Goal: Information Seeking & Learning: Learn about a topic

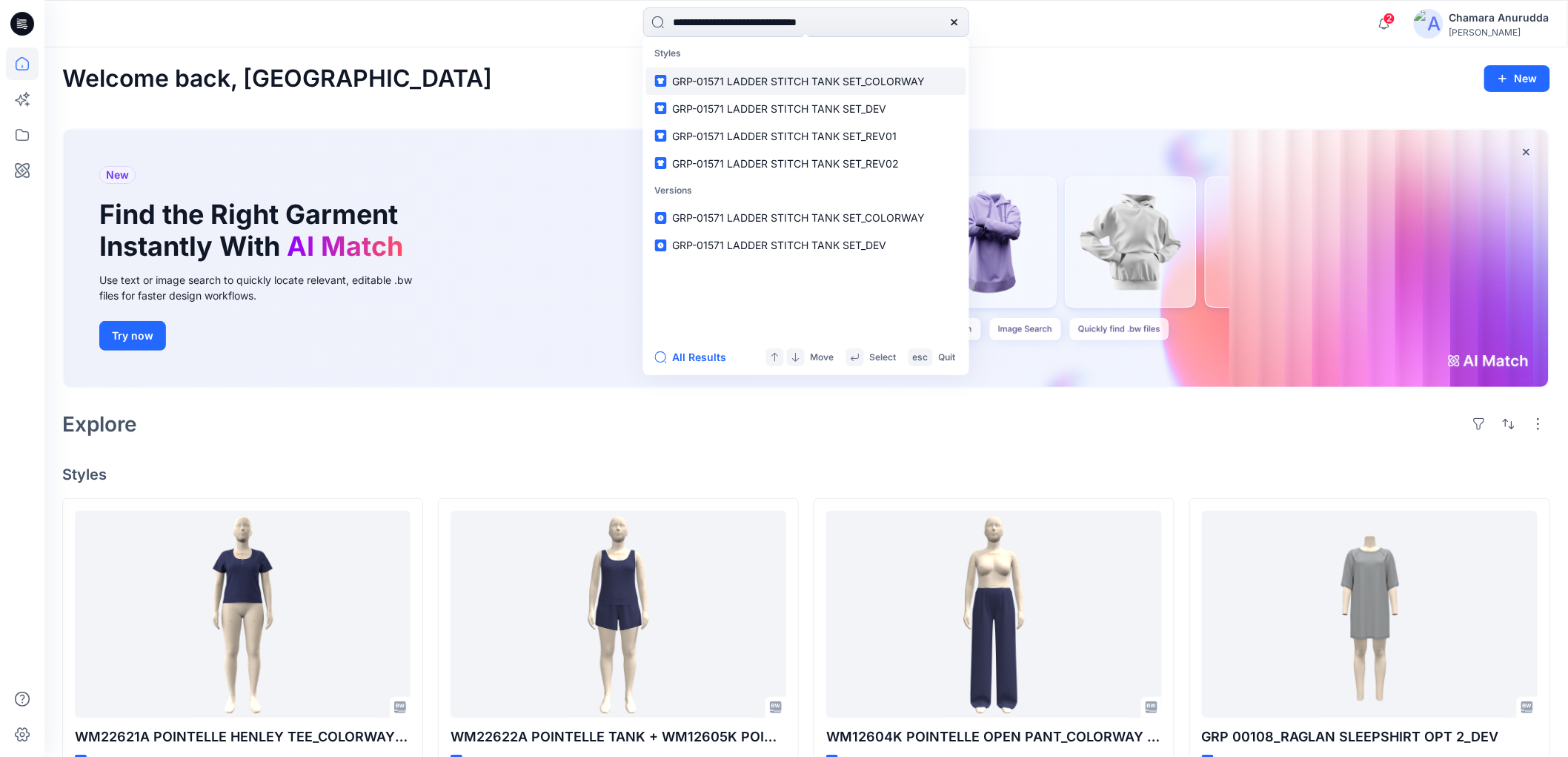
type input "**********"
click at [902, 69] on link "GRP-01571 LADDER STITCH TANK SET_COLORWAY" at bounding box center [806, 81] width 320 height 28
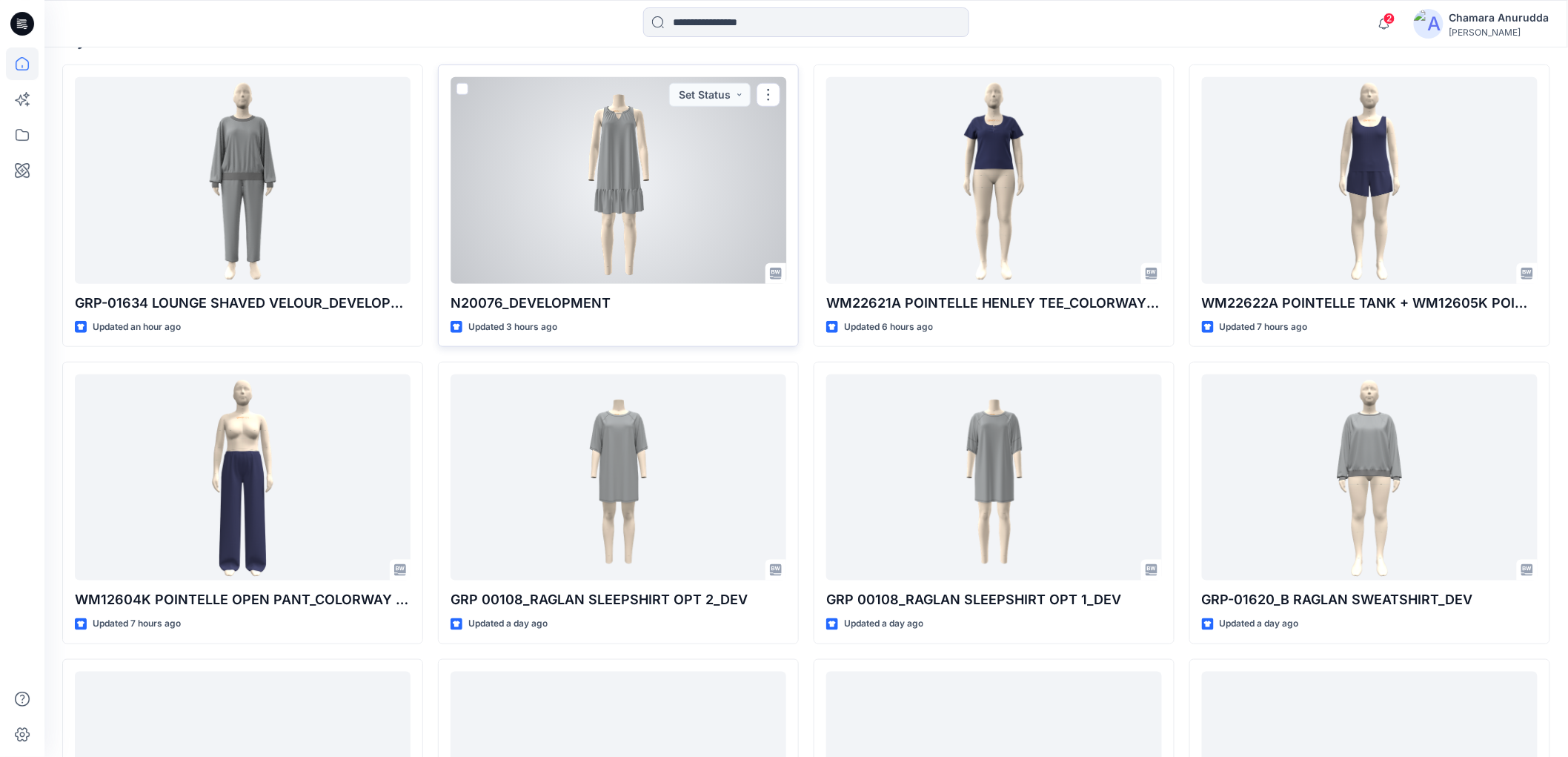
scroll to position [576, 0]
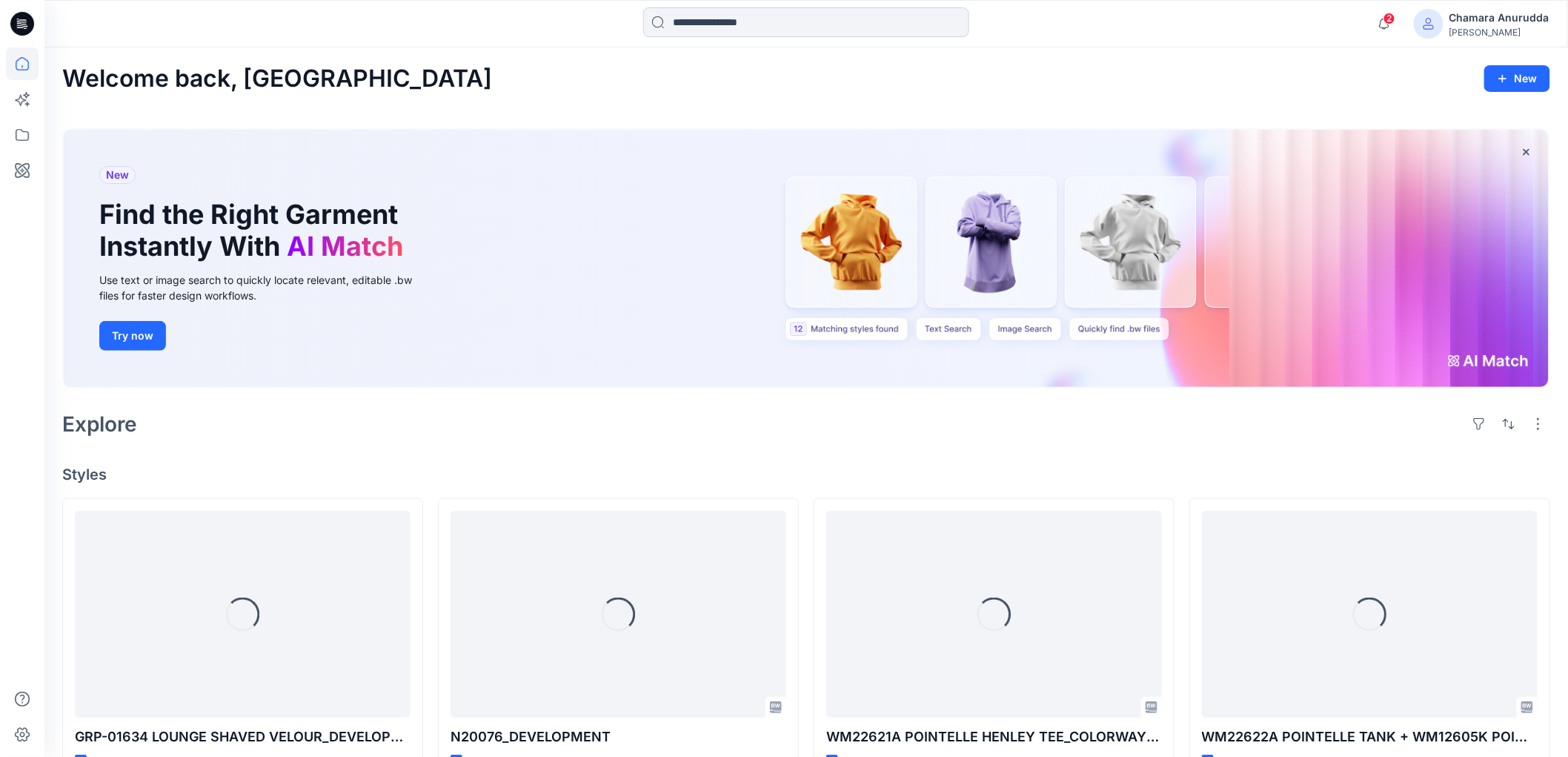
click at [673, 24] on input at bounding box center [806, 22] width 326 height 30
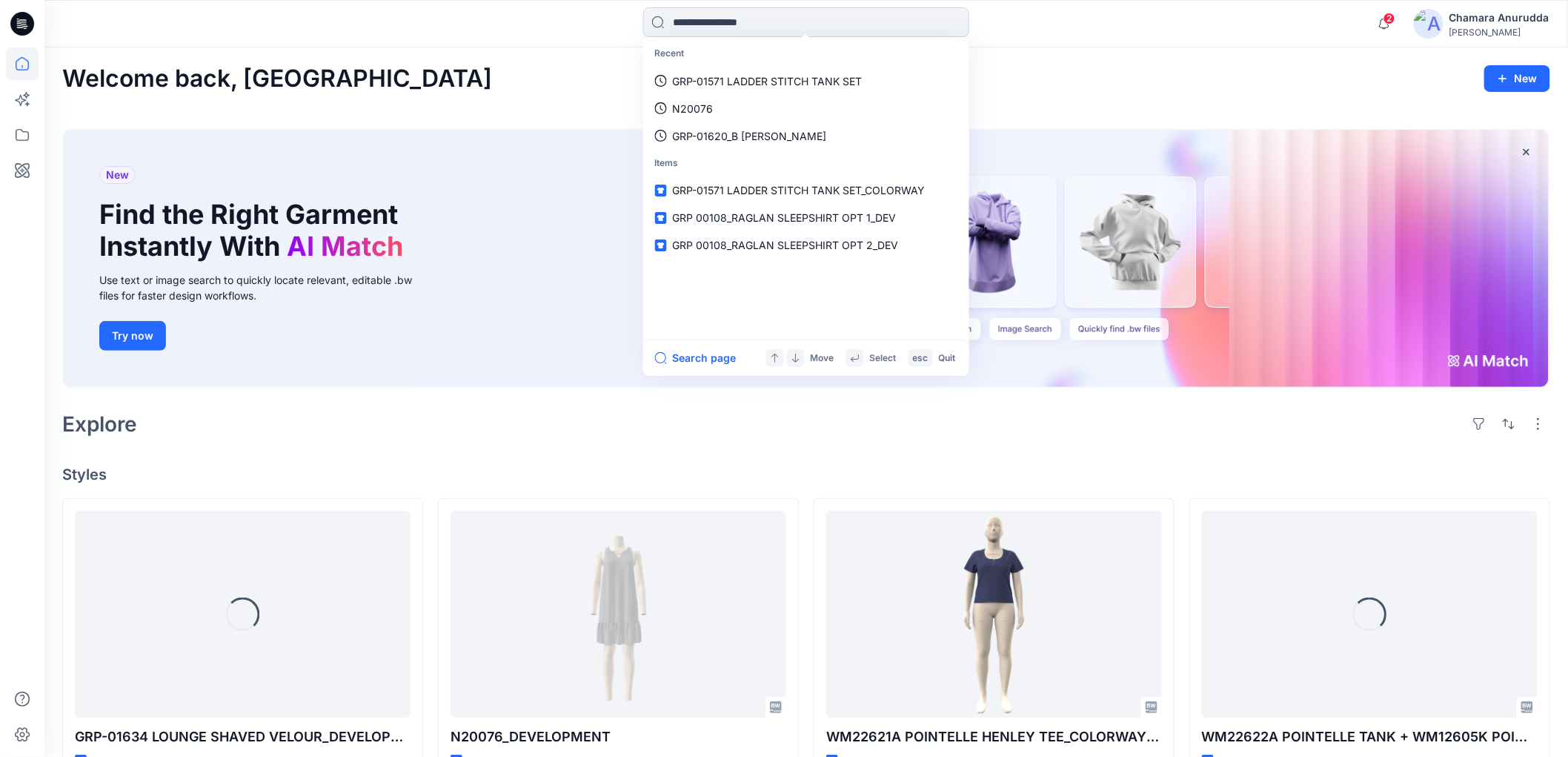
paste input "**********"
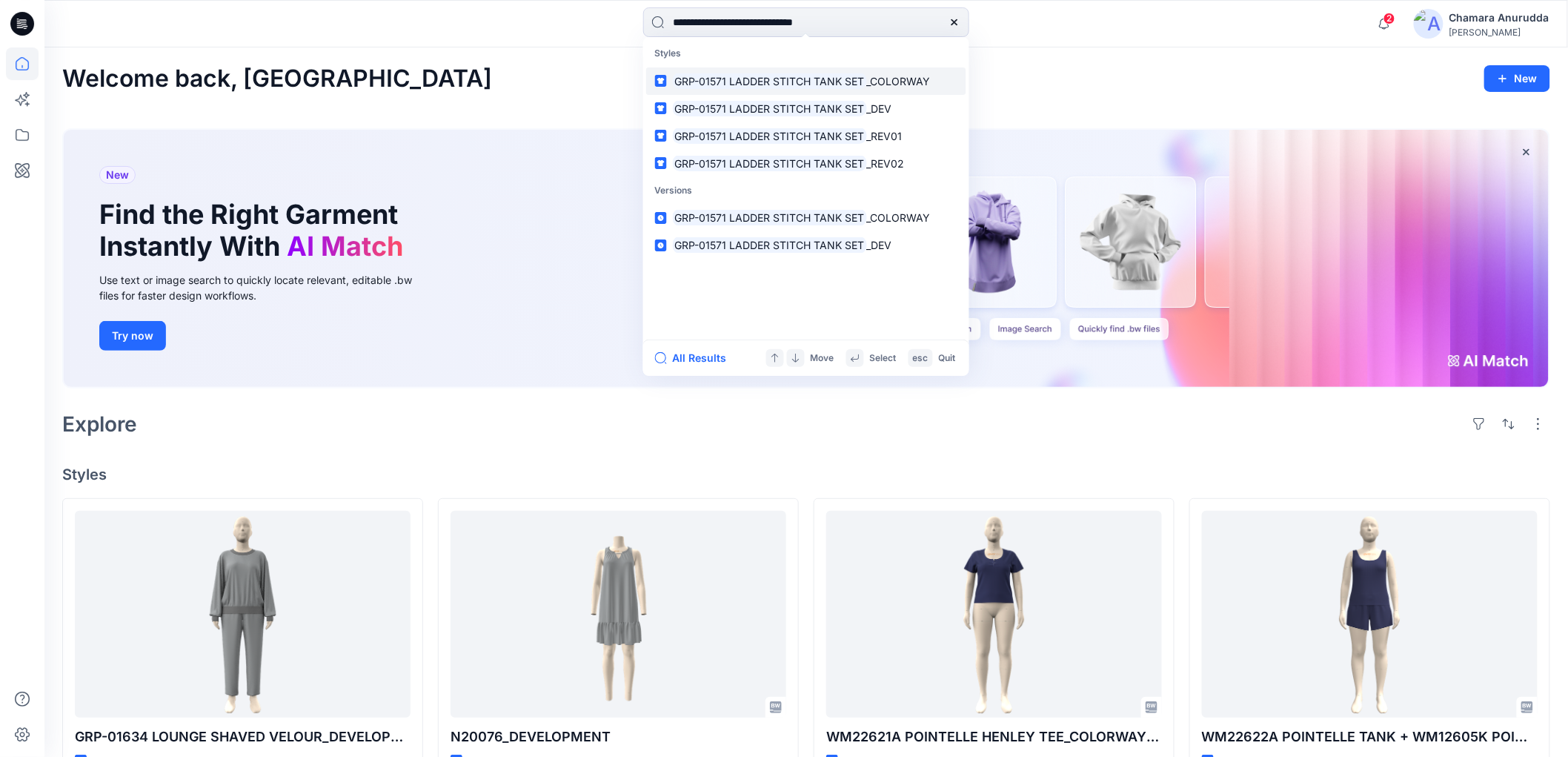
type input "**********"
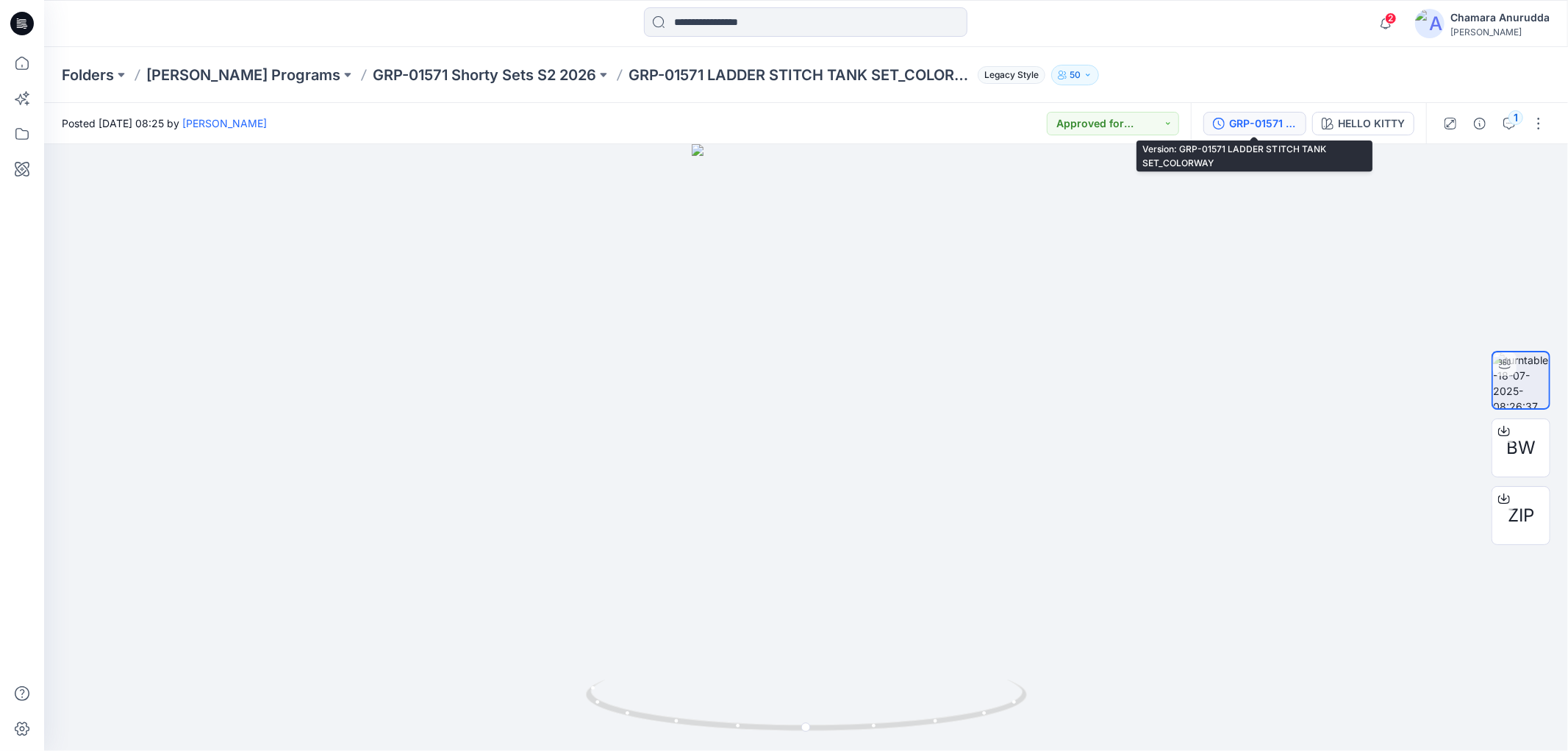
click at [1241, 126] on div "GRP-01571 LADDER STITCH TANK SET_COLORWAY" at bounding box center [1263, 123] width 68 height 16
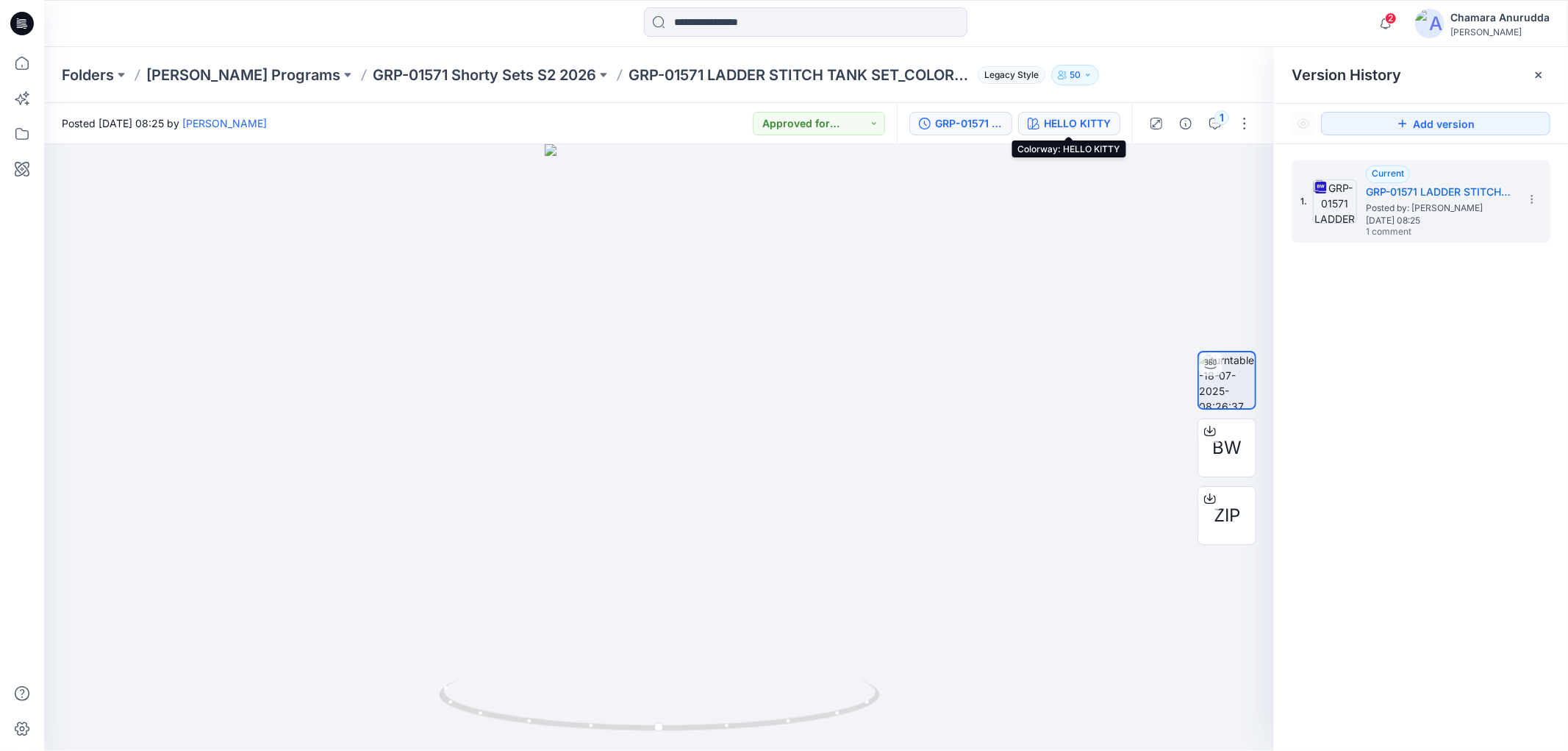
click at [1064, 132] on button "HELLO KITTY" at bounding box center [1069, 123] width 103 height 23
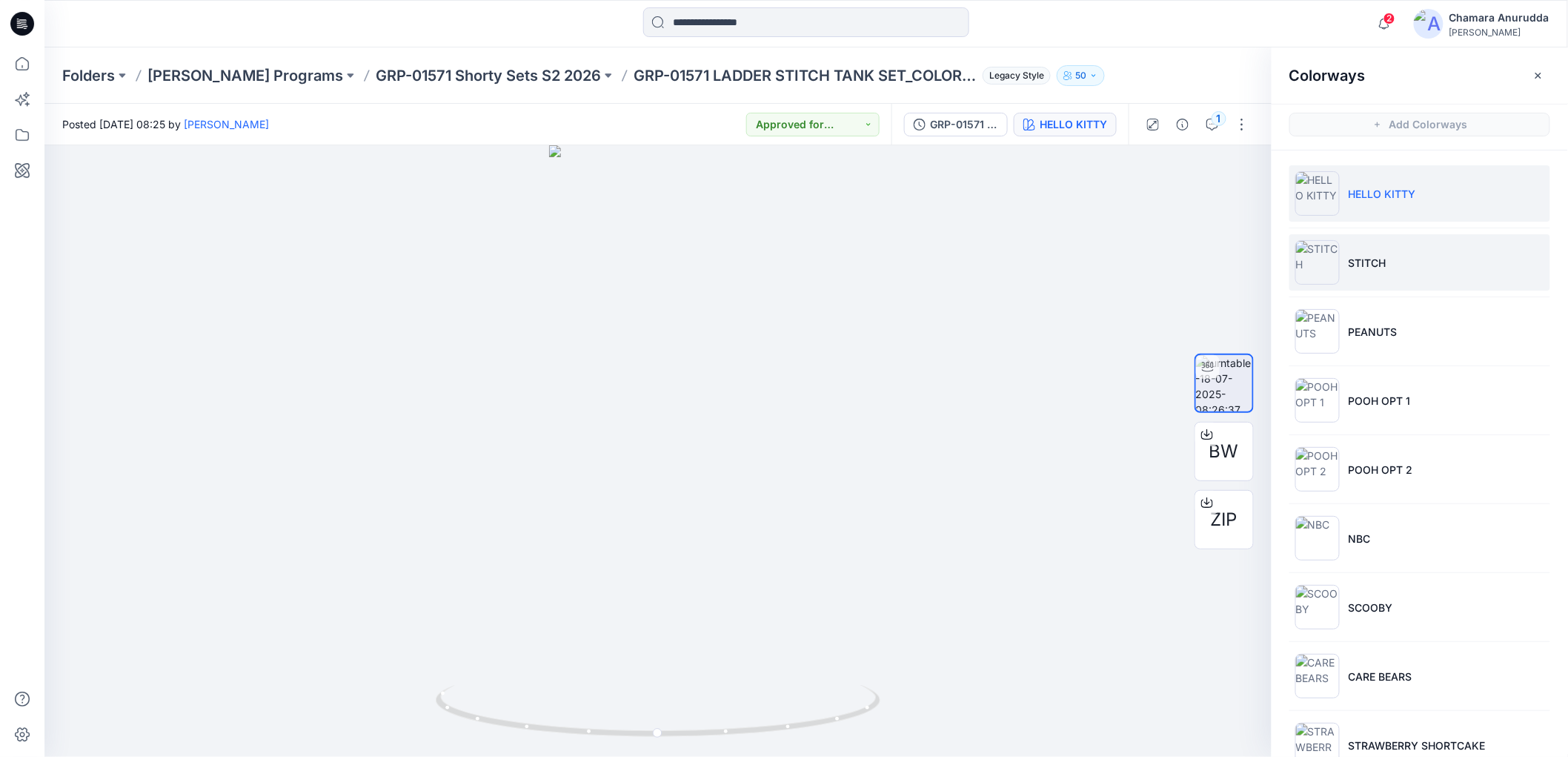
click at [1389, 262] on li "STITCH" at bounding box center [1420, 263] width 261 height 57
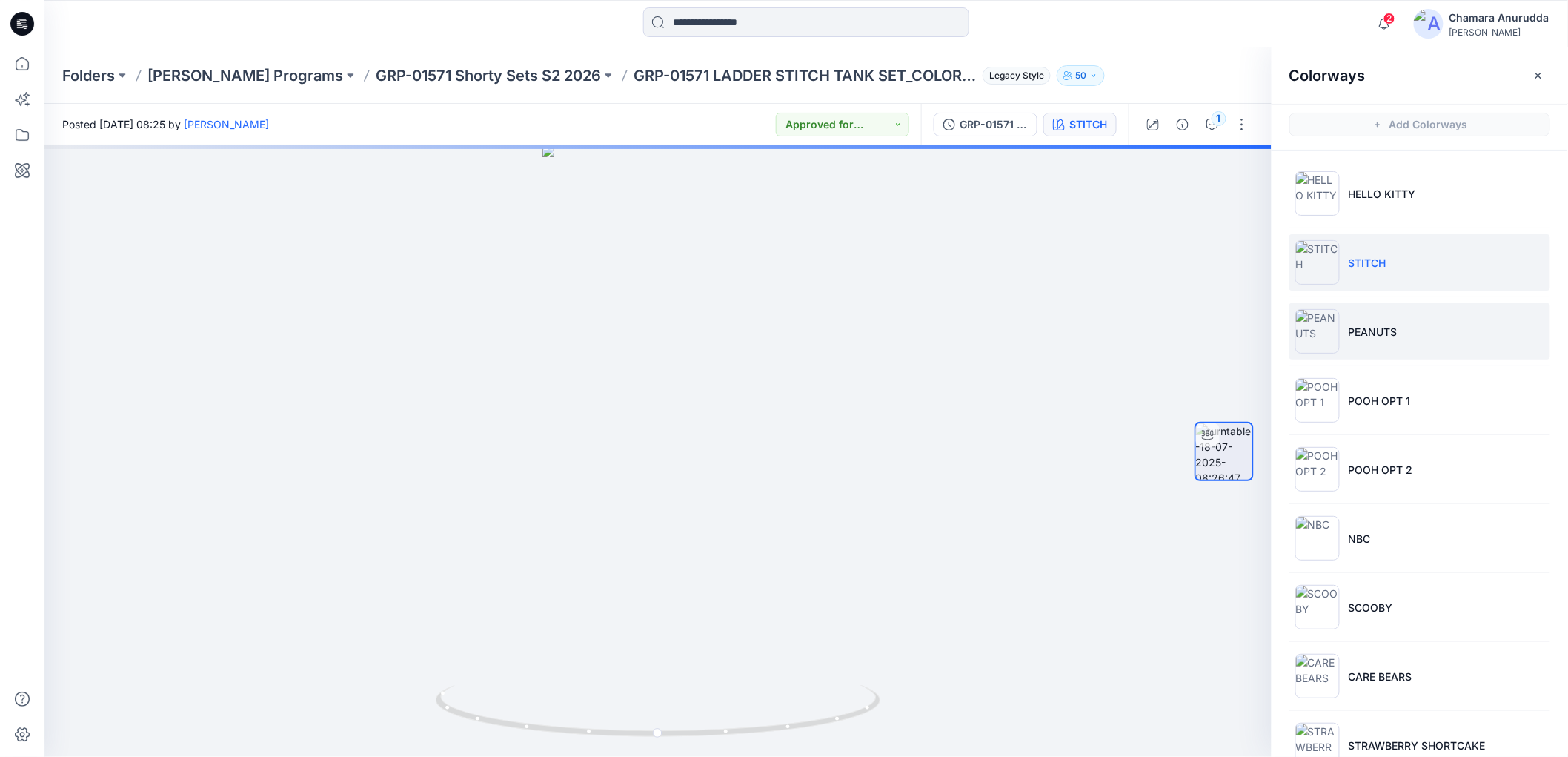
click at [1403, 340] on li "PEANUTS" at bounding box center [1420, 331] width 261 height 57
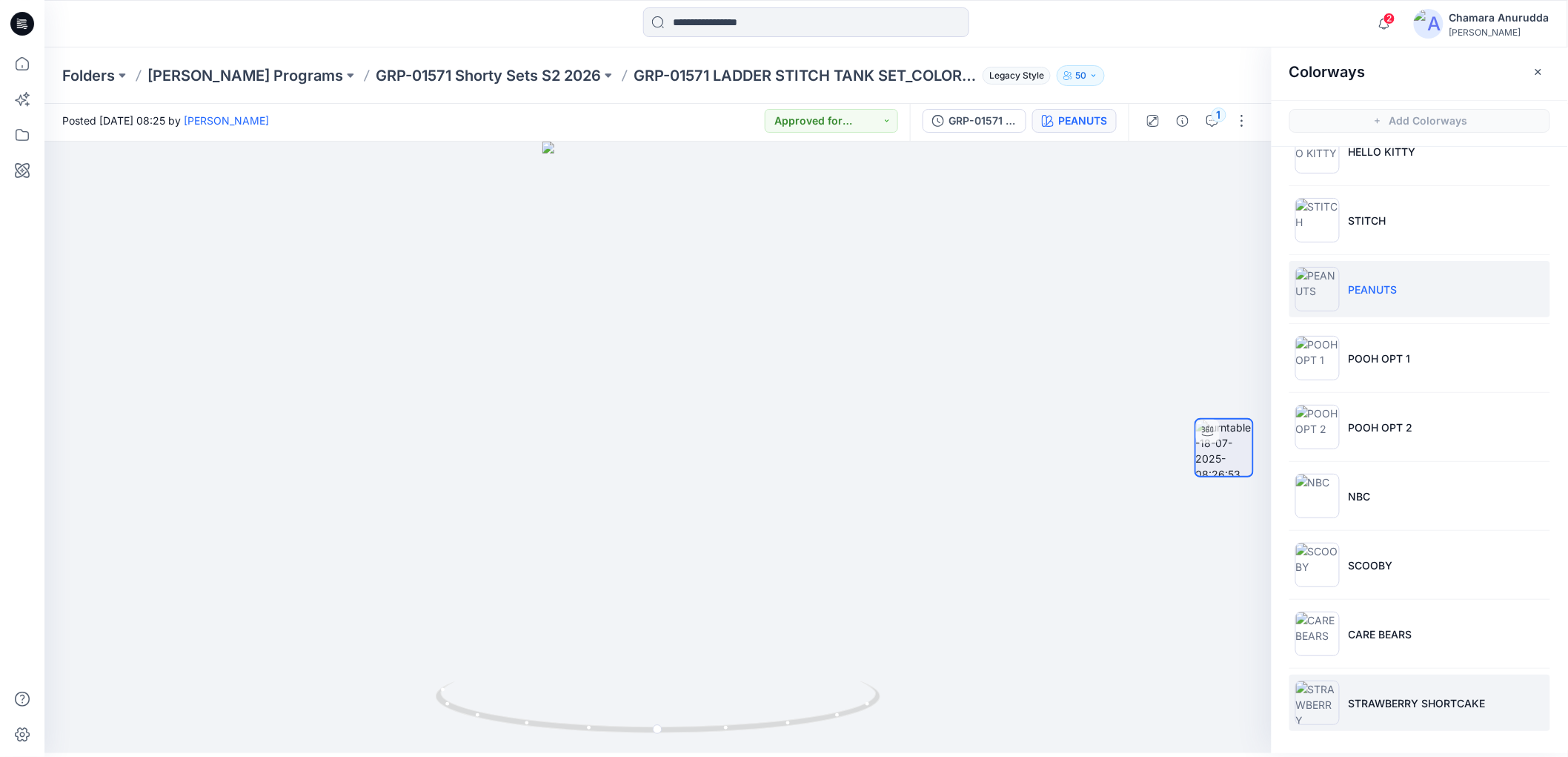
scroll to position [4, 0]
click at [1435, 692] on li "STRAWBERRY SHORTCAKE" at bounding box center [1420, 702] width 261 height 57
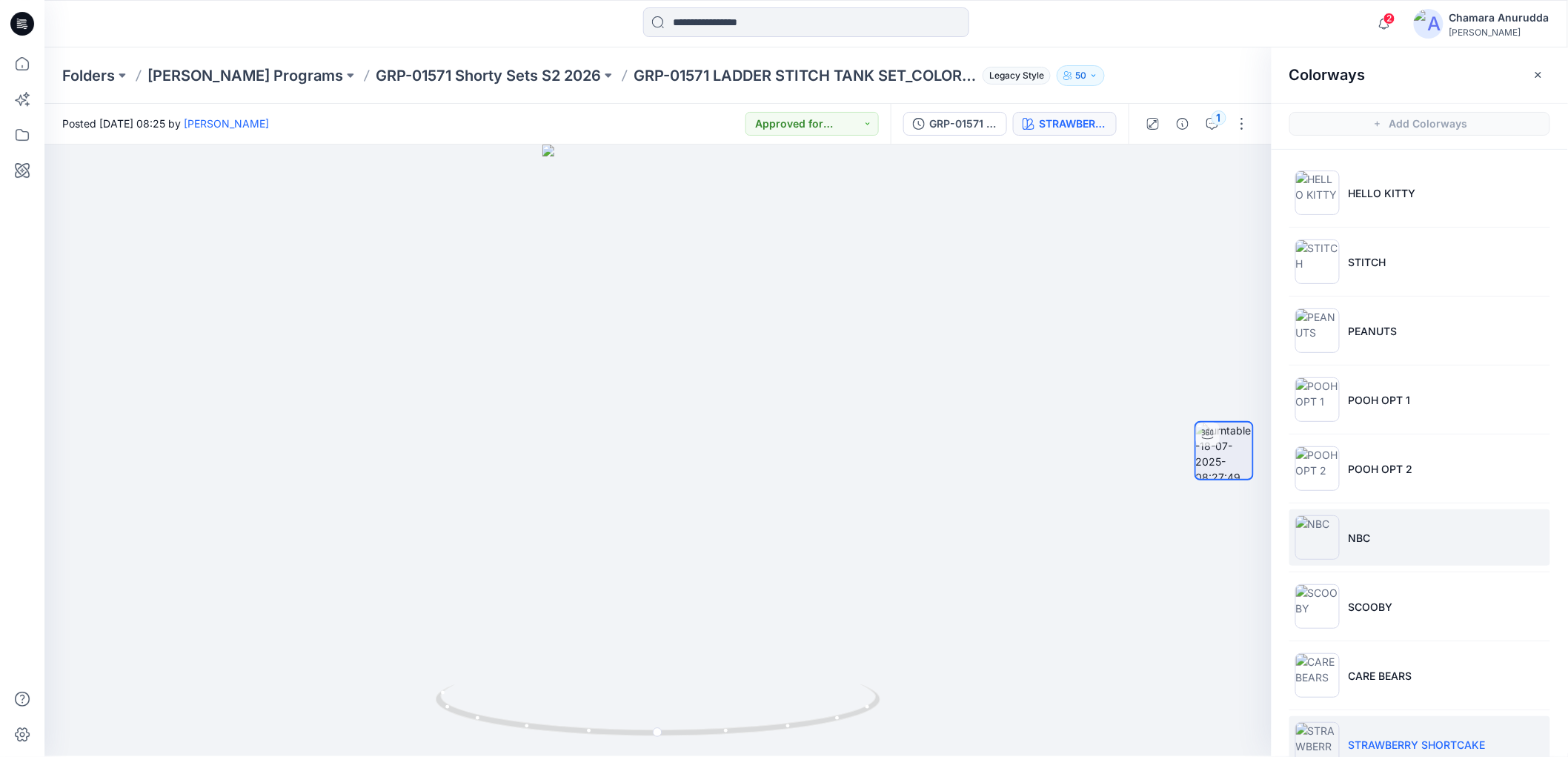
scroll to position [0, 0]
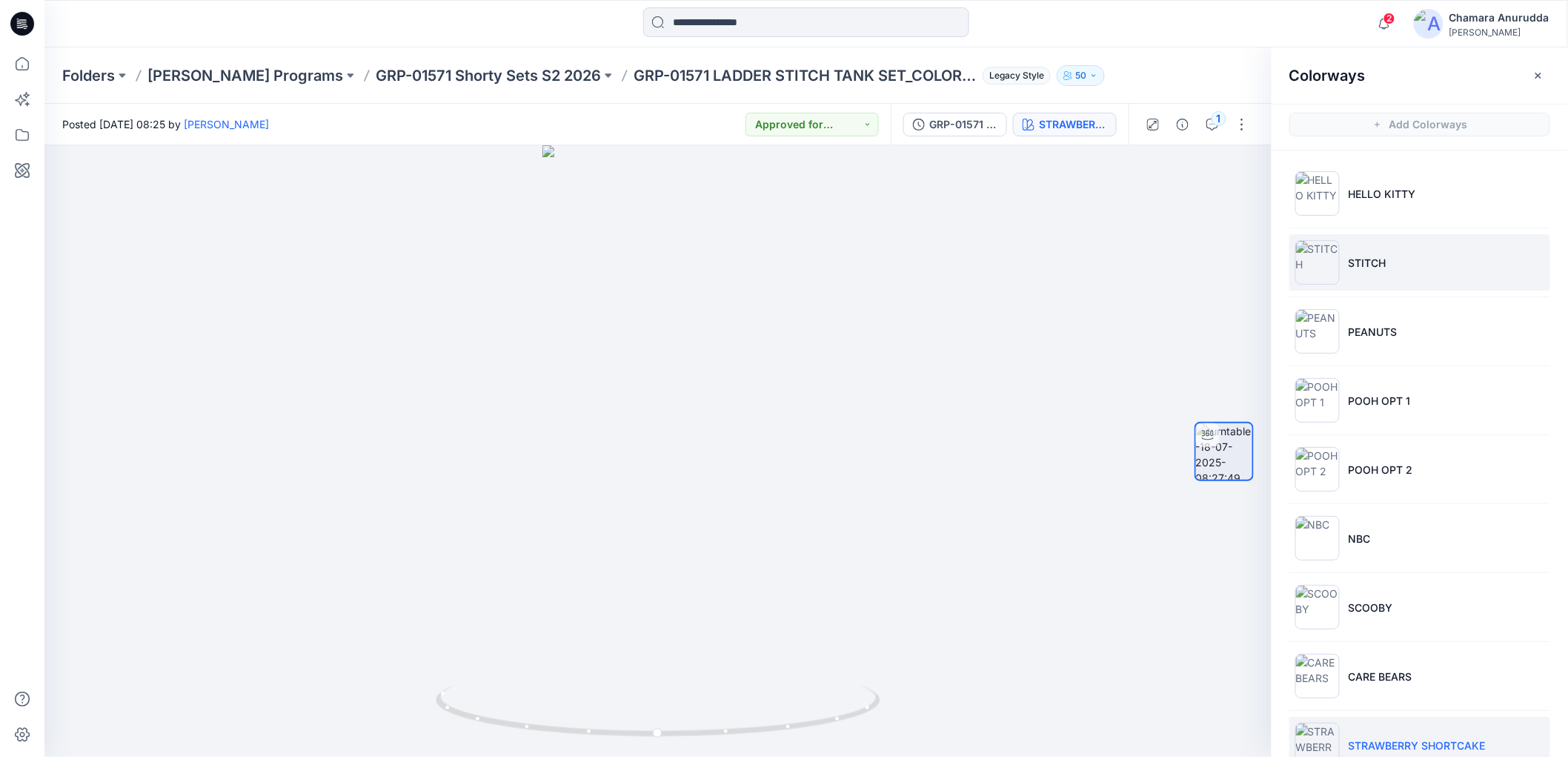
click at [1386, 248] on li "STITCH" at bounding box center [1420, 263] width 261 height 57
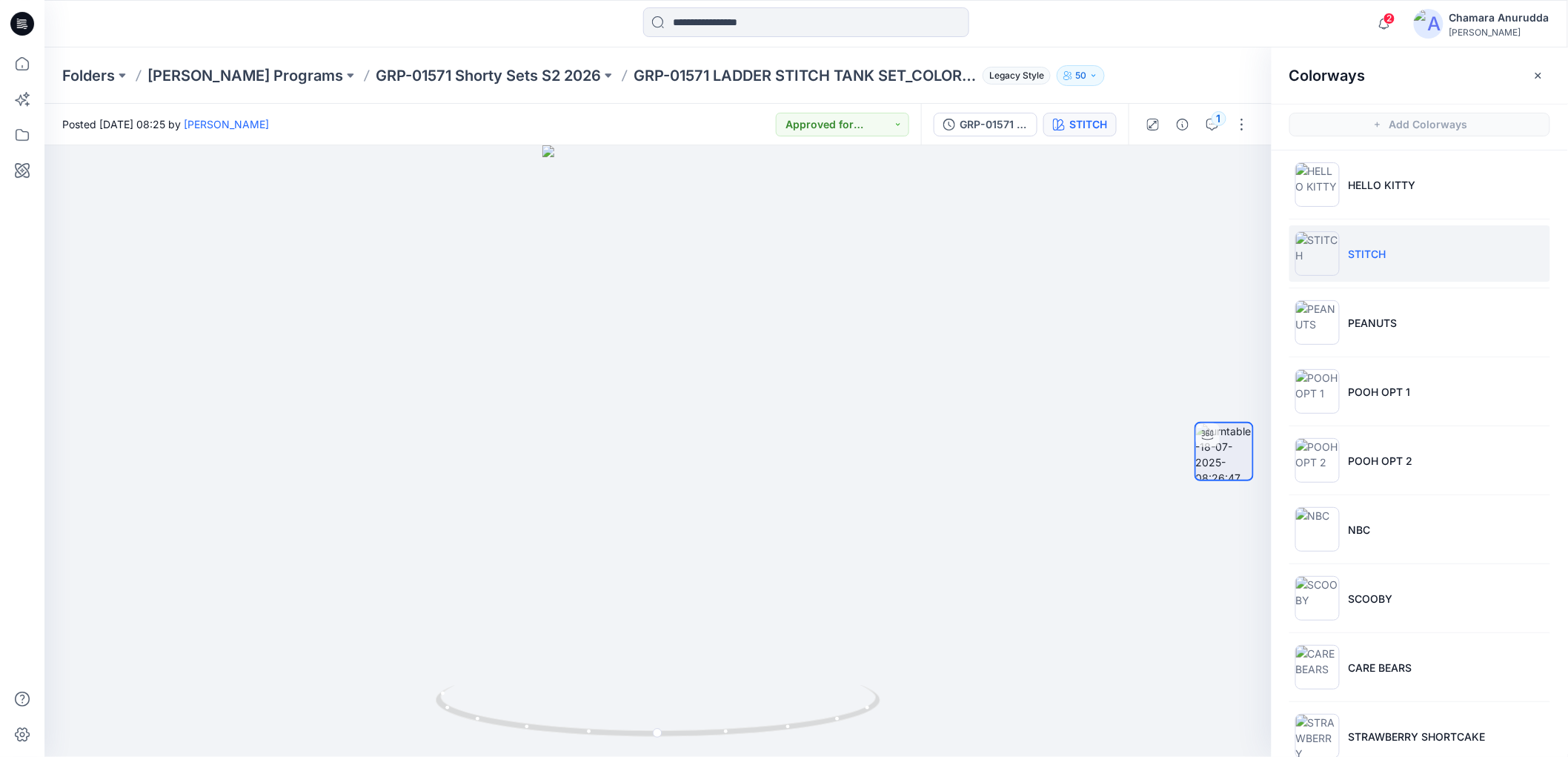
scroll to position [39, 0]
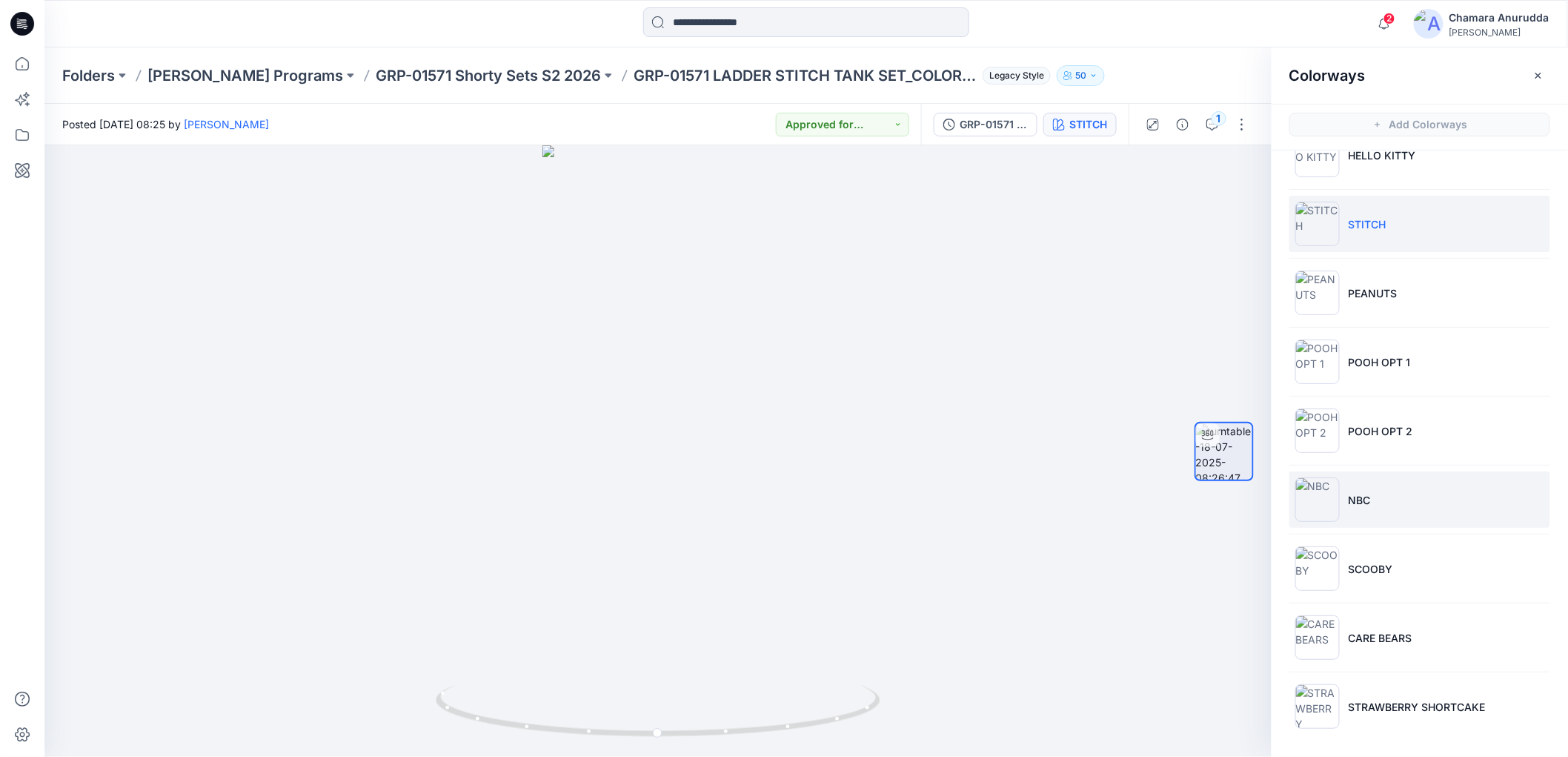
click at [1406, 497] on li "NBC" at bounding box center [1420, 500] width 261 height 57
